Goal: Information Seeking & Learning: Learn about a topic

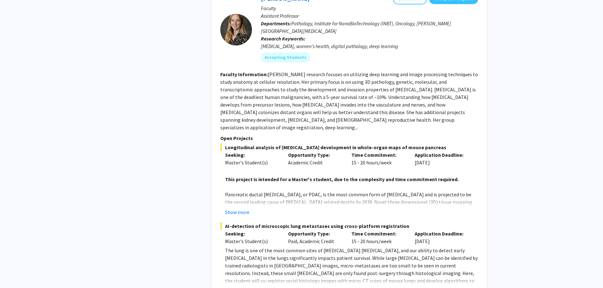
scroll to position [457, 0]
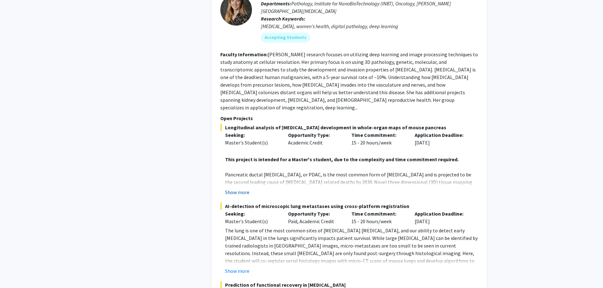
click at [229, 189] on button "Show more" at bounding box center [237, 193] width 24 height 8
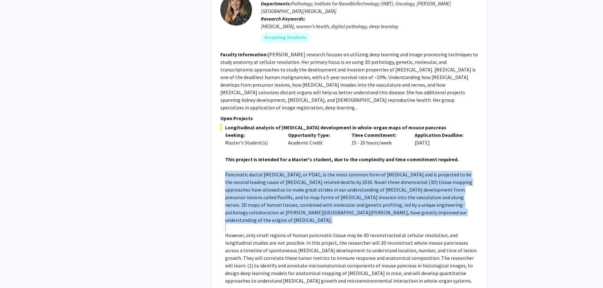
drag, startPoint x: 225, startPoint y: 159, endPoint x: 461, endPoint y: 202, distance: 239.7
click at [461, 202] on div "This project is intended for a Master's student, due to the complexity and time…" at bounding box center [351, 216] width 253 height 137
click at [461, 224] on p at bounding box center [351, 228] width 253 height 8
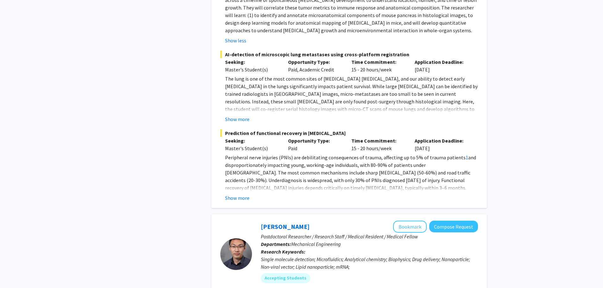
scroll to position [711, 0]
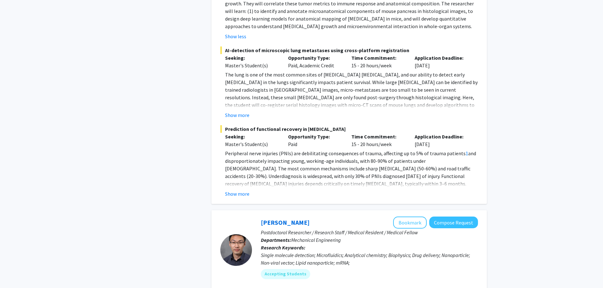
click at [252, 190] on div "Show more" at bounding box center [351, 194] width 253 height 8
click at [246, 190] on button "Show more" at bounding box center [237, 194] width 24 height 8
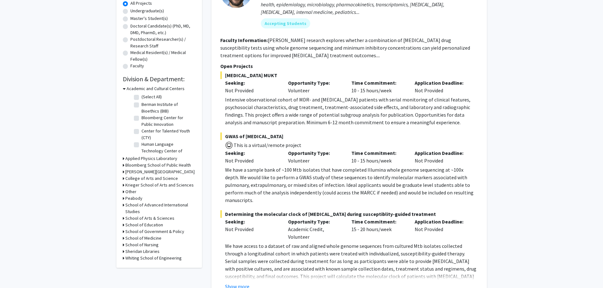
scroll to position [103, 0]
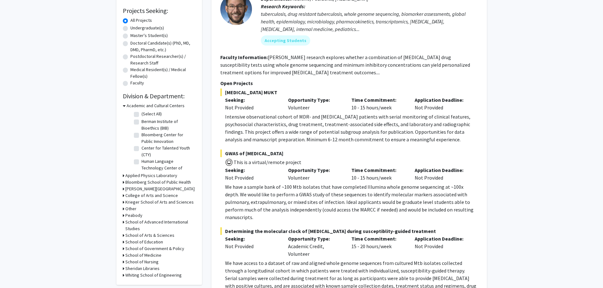
click at [131, 253] on h3 "School of Medicine" at bounding box center [143, 255] width 36 height 7
click at [141, 266] on label "(Select All)" at bounding box center [151, 263] width 20 height 7
click at [141, 265] on input "(Select All)" at bounding box center [143, 262] width 4 height 4
checkbox input "true"
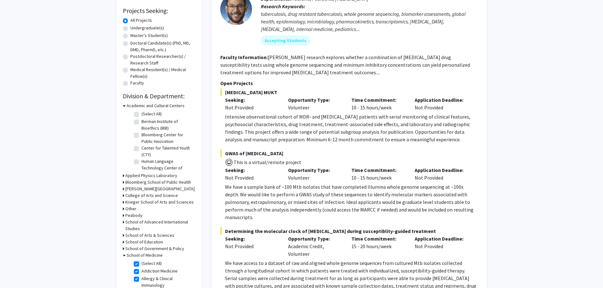
checkbox input "true"
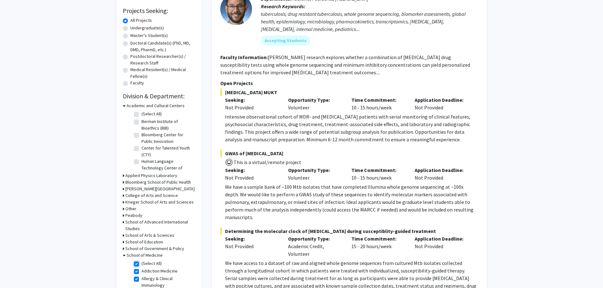
checkbox input "true"
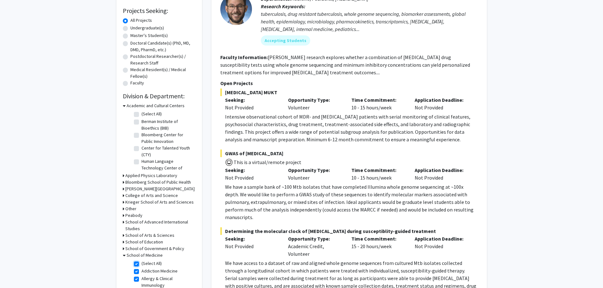
checkbox input "true"
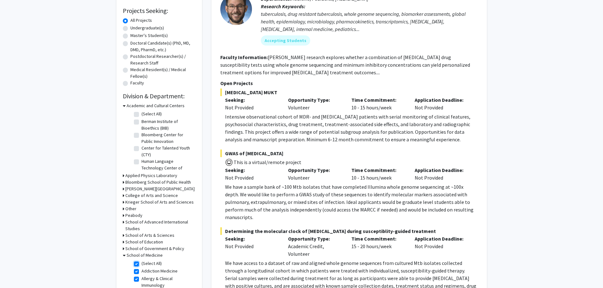
checkbox input "true"
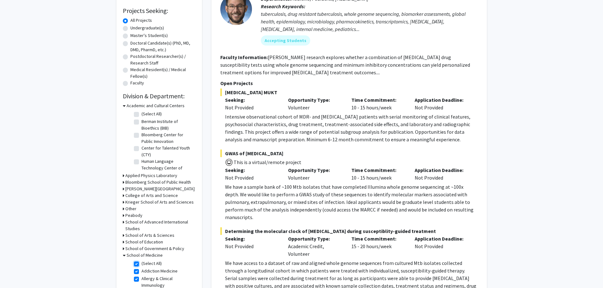
checkbox input "true"
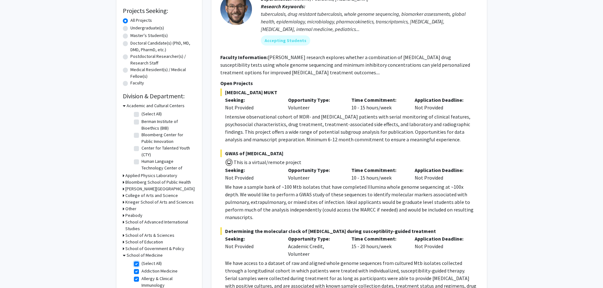
checkbox input "true"
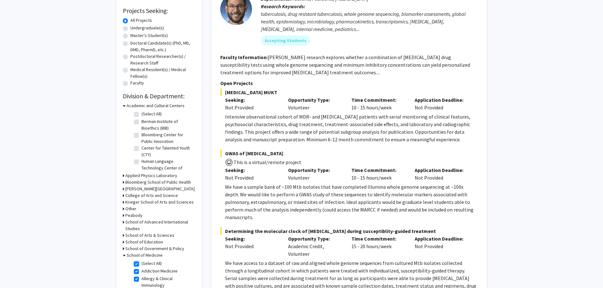
checkbox input "true"
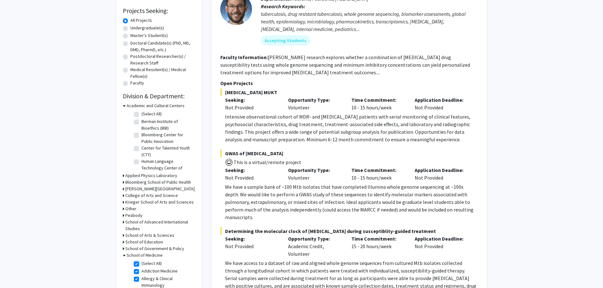
checkbox input "true"
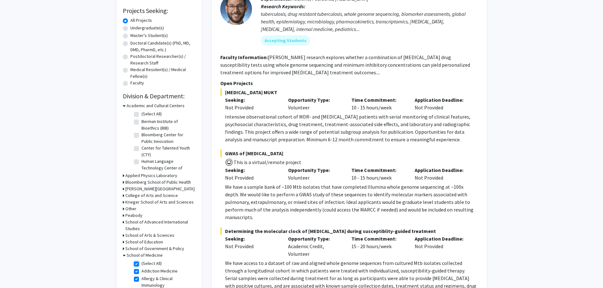
checkbox input "true"
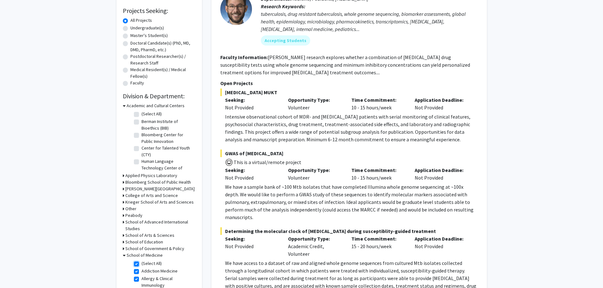
checkbox input "true"
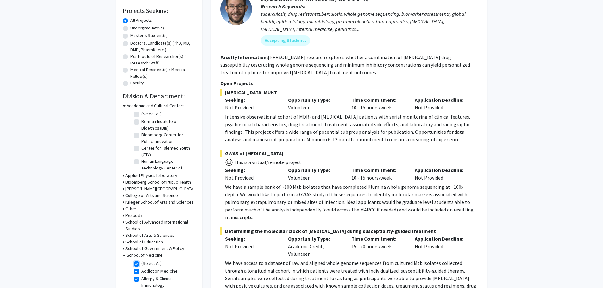
checkbox input "true"
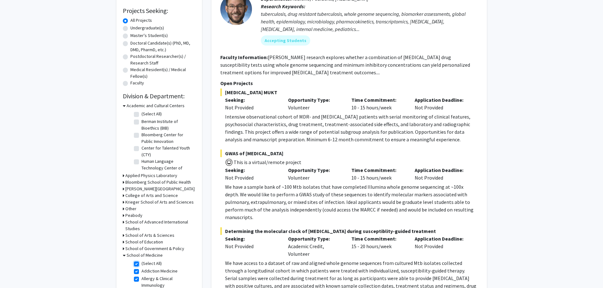
checkbox input "true"
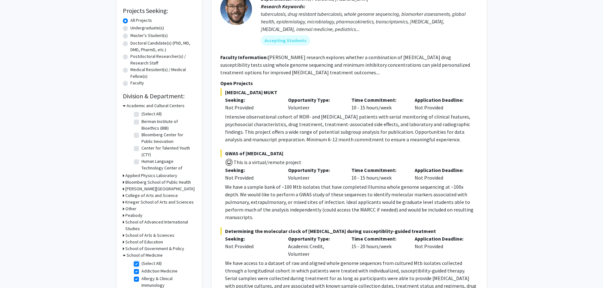
checkbox input "true"
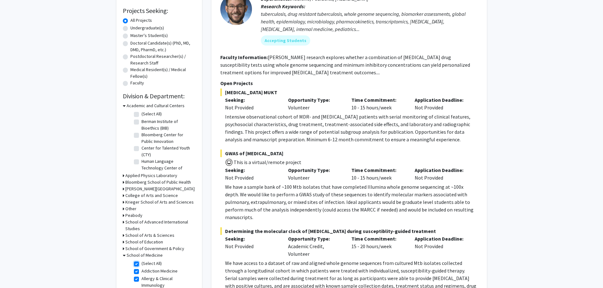
checkbox input "true"
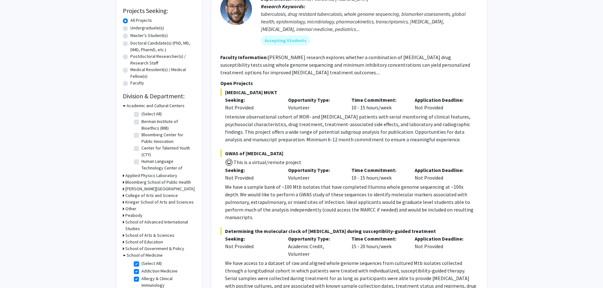
checkbox input "true"
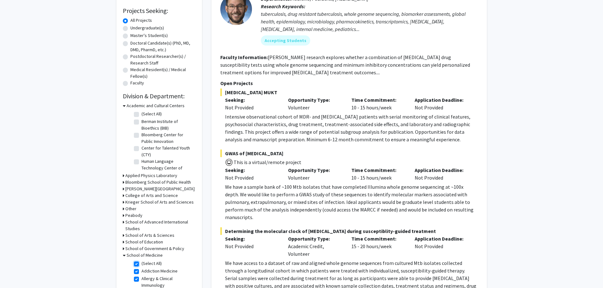
checkbox input "true"
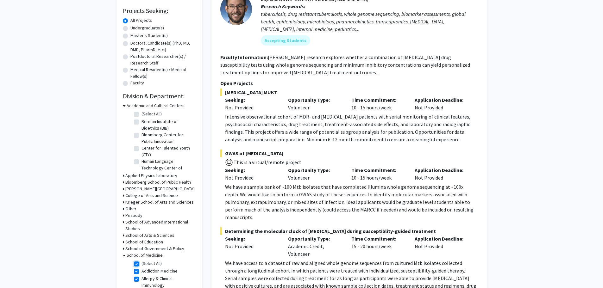
checkbox input "true"
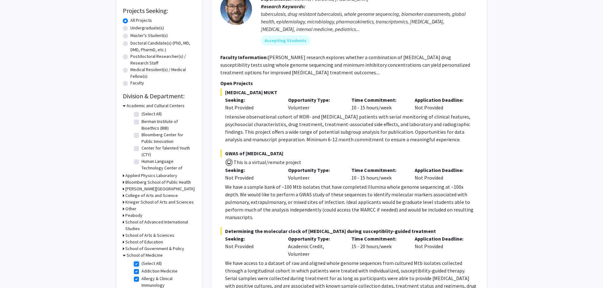
checkbox input "true"
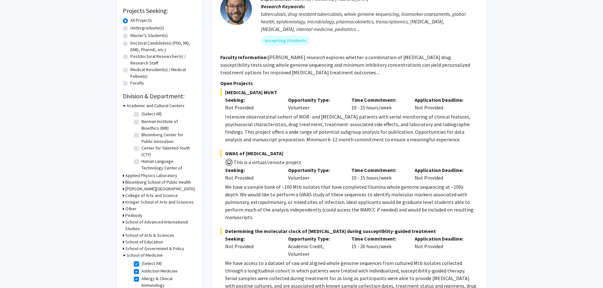
checkbox input "true"
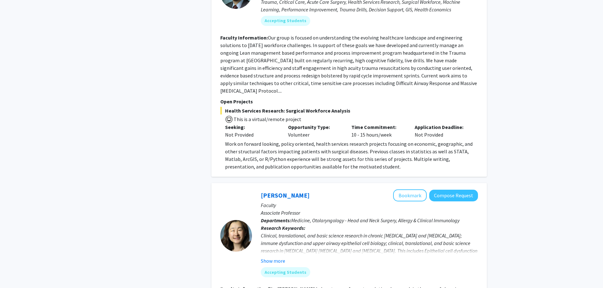
scroll to position [2644, 0]
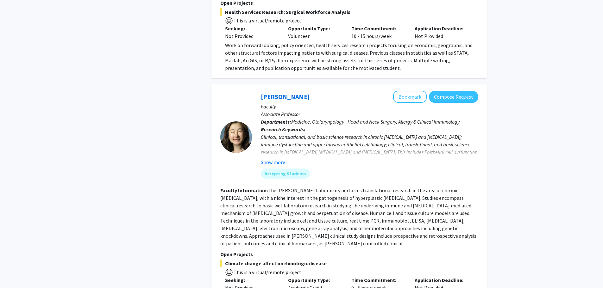
drag, startPoint x: 236, startPoint y: 204, endPoint x: 309, endPoint y: 203, distance: 72.8
click at [309, 267] on span "This is a virtual/remote project" at bounding box center [349, 271] width 258 height 9
click at [278, 159] on button "Show more" at bounding box center [273, 163] width 24 height 8
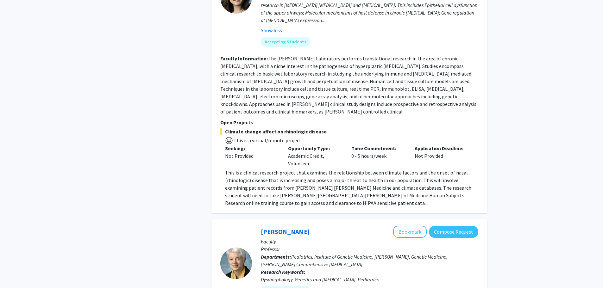
scroll to position [2794, 0]
